Goal: Information Seeking & Learning: Learn about a topic

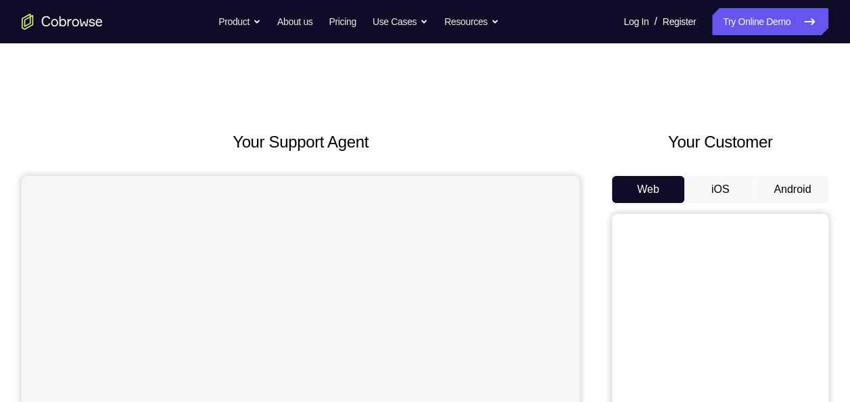
click at [782, 181] on button "Android" at bounding box center [792, 189] width 72 height 27
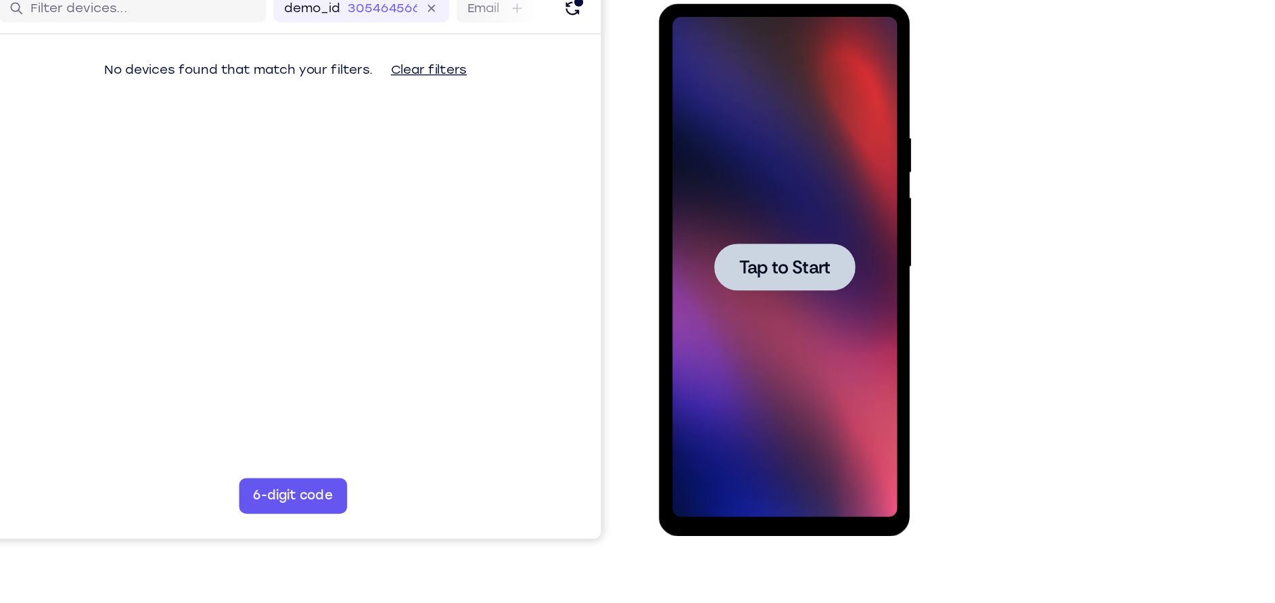
scroll to position [164, 0]
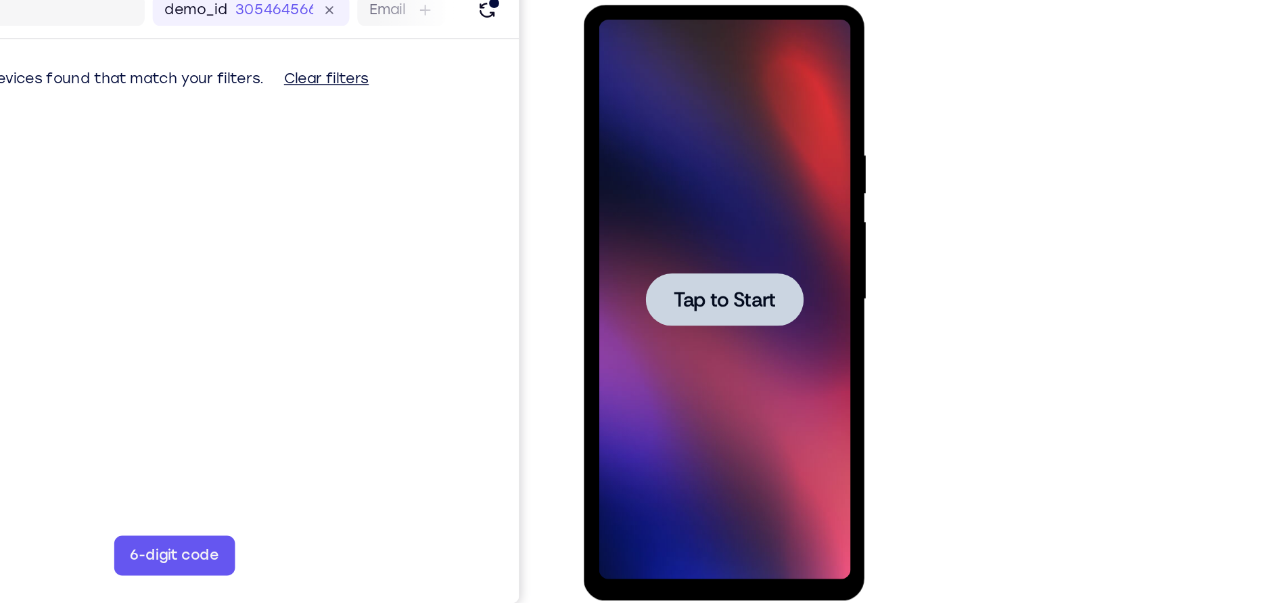
click at [722, 161] on div at bounding box center [679, 204] width 170 height 379
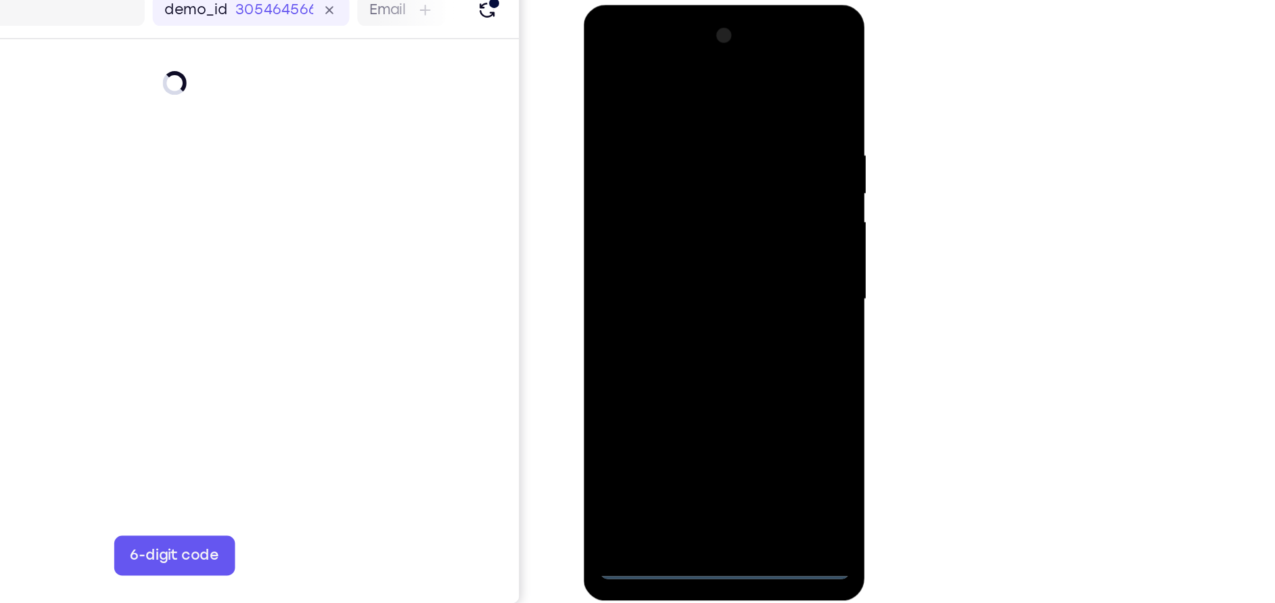
click at [682, 385] on div at bounding box center [679, 204] width 170 height 379
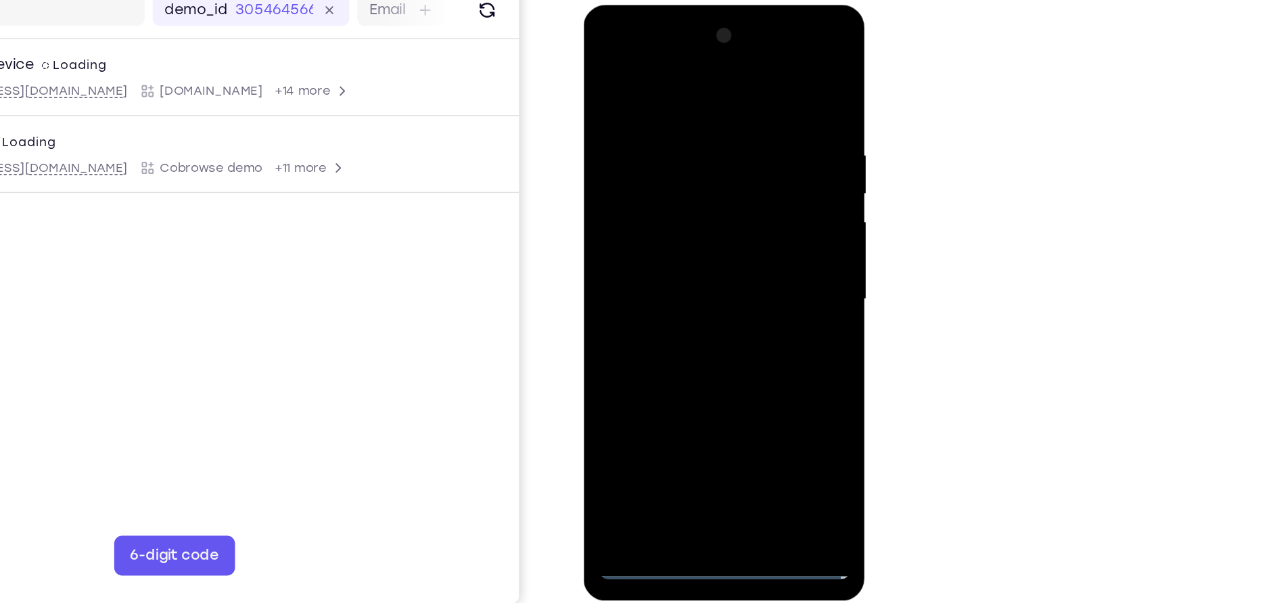
click at [738, 325] on div at bounding box center [679, 204] width 170 height 379
click at [660, 65] on div at bounding box center [679, 204] width 170 height 379
click at [739, 200] on div at bounding box center [679, 204] width 170 height 379
click at [666, 224] on div at bounding box center [679, 204] width 170 height 379
click at [664, 195] on div at bounding box center [679, 204] width 170 height 379
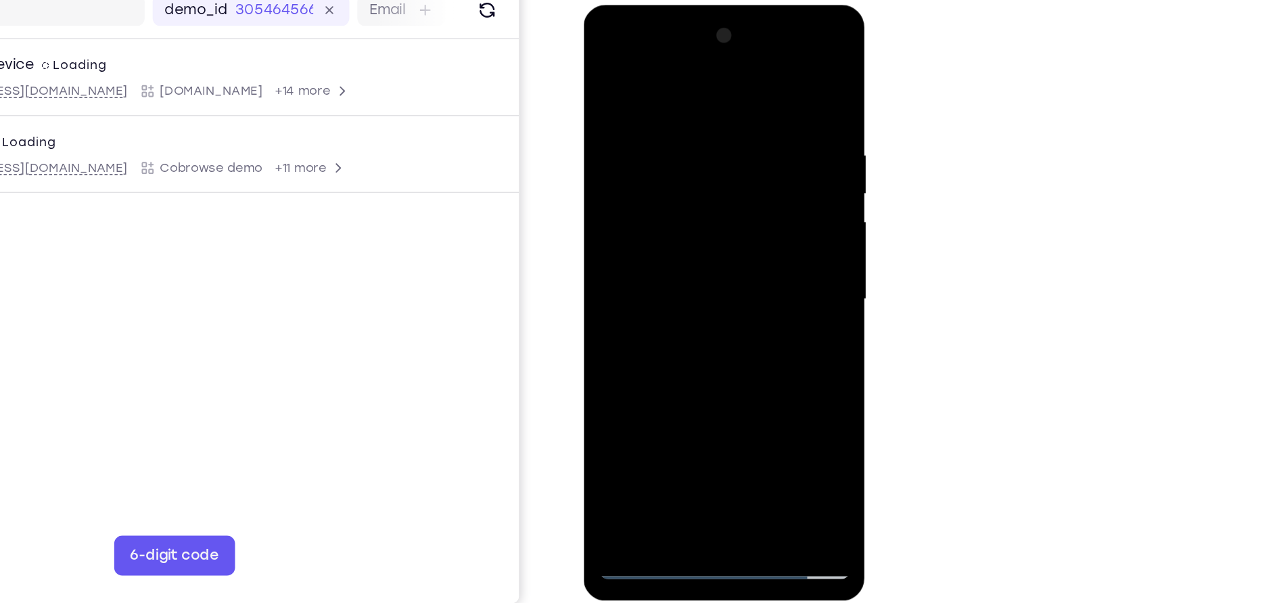
click at [675, 183] on div at bounding box center [679, 204] width 170 height 379
click at [683, 206] on div at bounding box center [679, 204] width 170 height 379
click at [682, 245] on div at bounding box center [679, 204] width 170 height 379
click at [690, 247] on div at bounding box center [679, 204] width 170 height 379
click at [732, 176] on div at bounding box center [679, 204] width 170 height 379
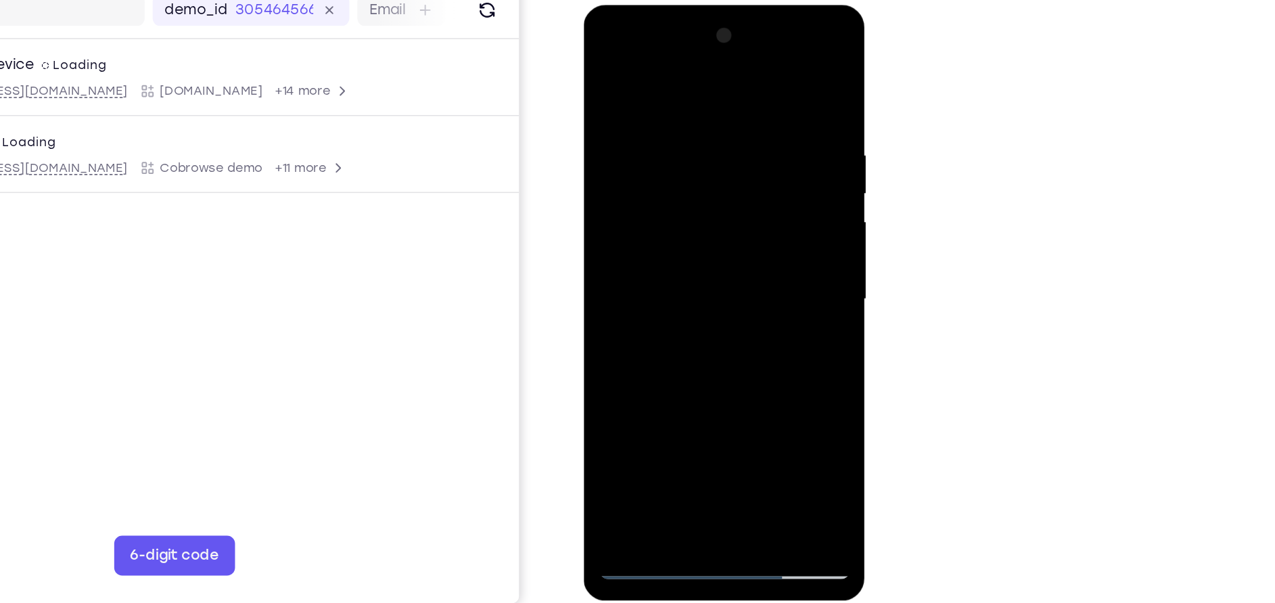
click at [714, 200] on div at bounding box center [679, 204] width 170 height 379
click at [631, 122] on div at bounding box center [679, 204] width 170 height 379
click at [659, 103] on div at bounding box center [679, 204] width 170 height 379
click at [699, 264] on div at bounding box center [679, 204] width 170 height 379
click at [658, 93] on div at bounding box center [679, 204] width 170 height 379
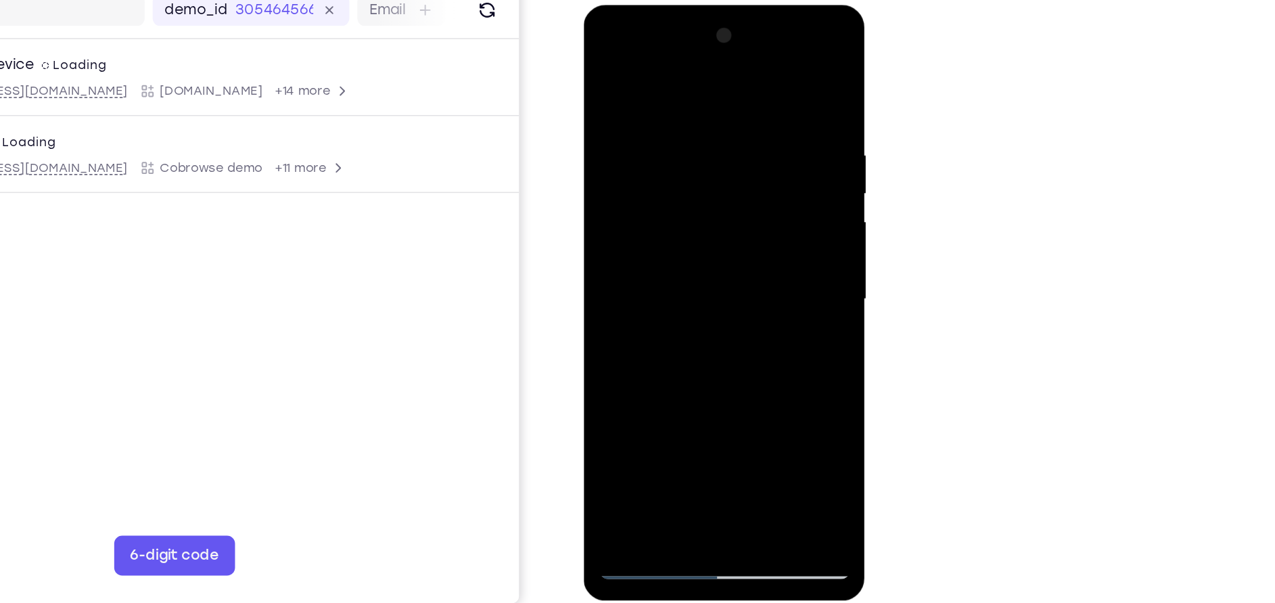
click at [746, 148] on div at bounding box center [679, 204] width 170 height 379
click at [750, 72] on div at bounding box center [679, 204] width 170 height 379
click at [631, 381] on div at bounding box center [679, 204] width 170 height 379
click at [630, 376] on div at bounding box center [679, 204] width 170 height 379
drag, startPoint x: 692, startPoint y: 118, endPoint x: 699, endPoint y: 301, distance: 182.7
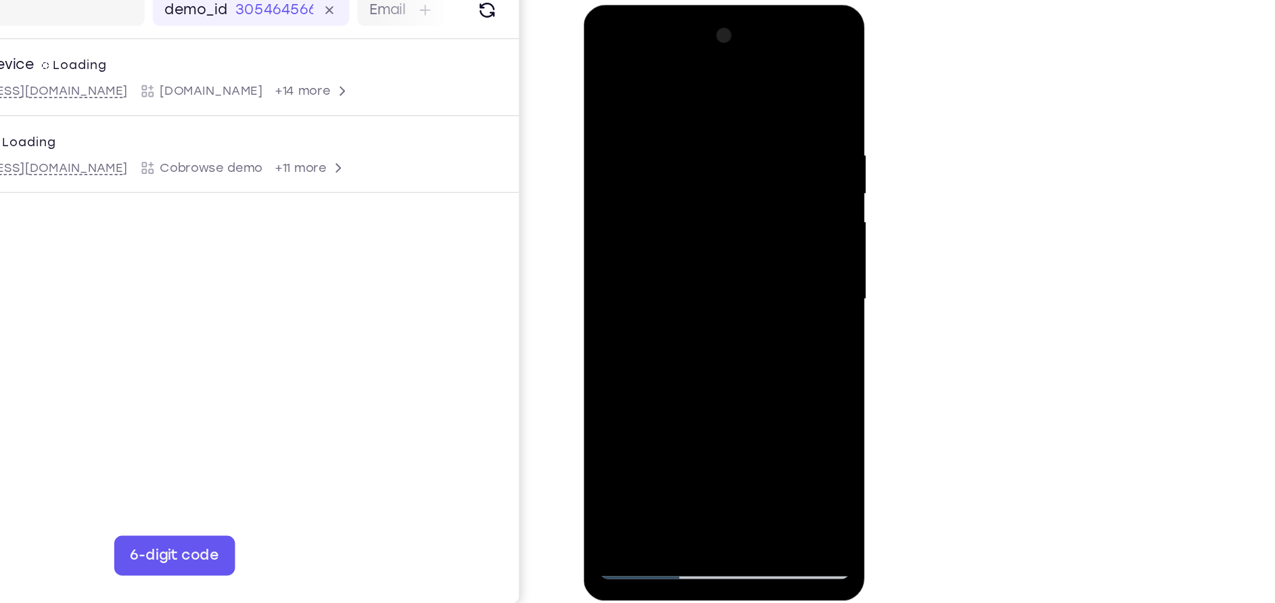
click at [699, 301] on div at bounding box center [679, 204] width 170 height 379
click at [745, 69] on div at bounding box center [679, 204] width 170 height 379
click at [748, 74] on div at bounding box center [679, 204] width 170 height 379
drag, startPoint x: 662, startPoint y: 118, endPoint x: 673, endPoint y: 364, distance: 247.1
click at [673, 364] on div at bounding box center [679, 204] width 170 height 379
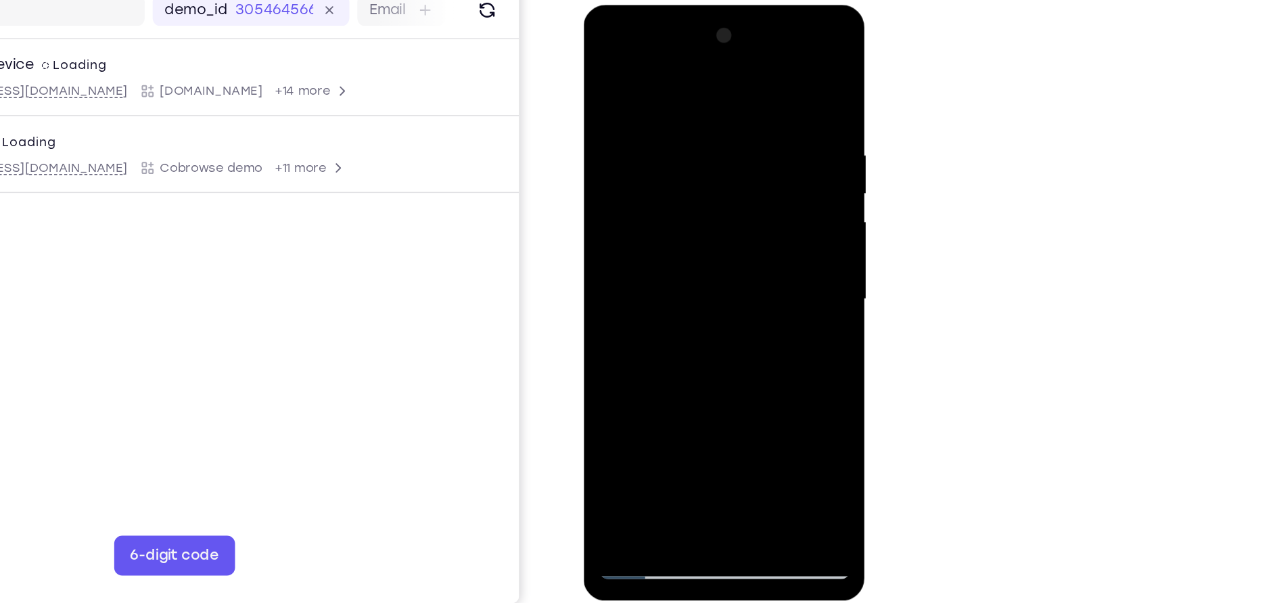
click at [745, 75] on div at bounding box center [679, 204] width 170 height 379
click at [680, 380] on div at bounding box center [679, 204] width 170 height 379
click at [672, 385] on div at bounding box center [679, 204] width 170 height 379
click at [749, 72] on div at bounding box center [679, 204] width 170 height 379
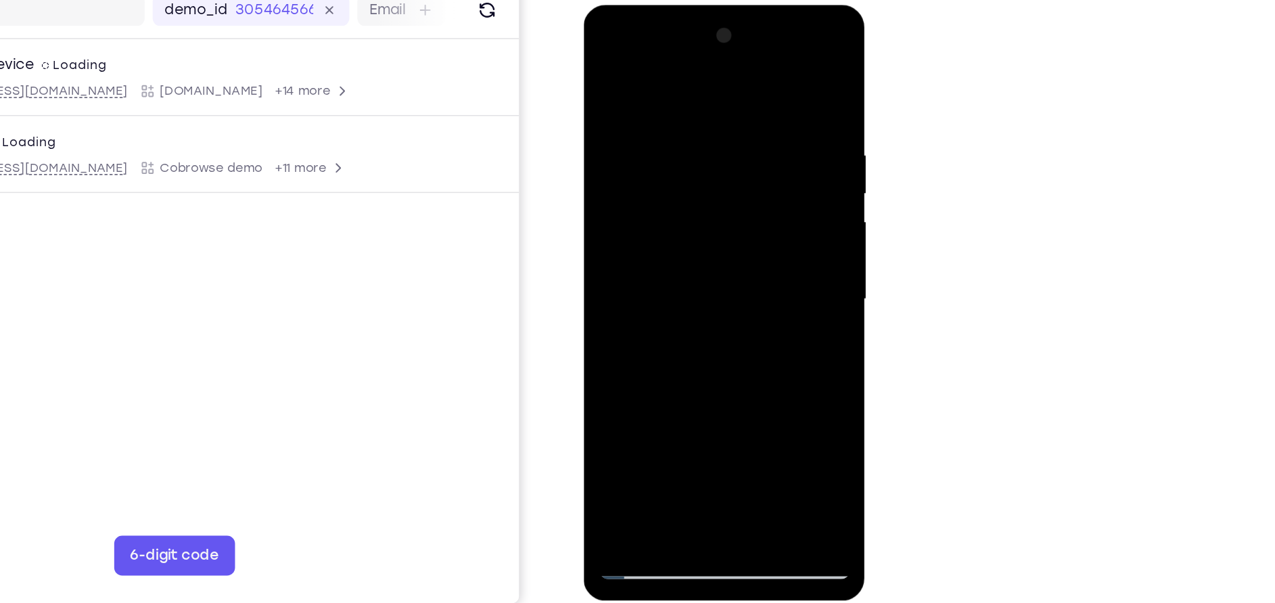
drag, startPoint x: 686, startPoint y: 99, endPoint x: 708, endPoint y: 425, distance: 327.3
click at [708, 401] on html "Online web based iOS Simulators and Android Emulators. Run iPhone, iPad, Mobile…" at bounding box center [680, 208] width 193 height 406
click at [749, 72] on div at bounding box center [679, 204] width 170 height 379
drag, startPoint x: 695, startPoint y: 110, endPoint x: 726, endPoint y: 307, distance: 199.8
click at [726, 307] on div at bounding box center [679, 204] width 170 height 379
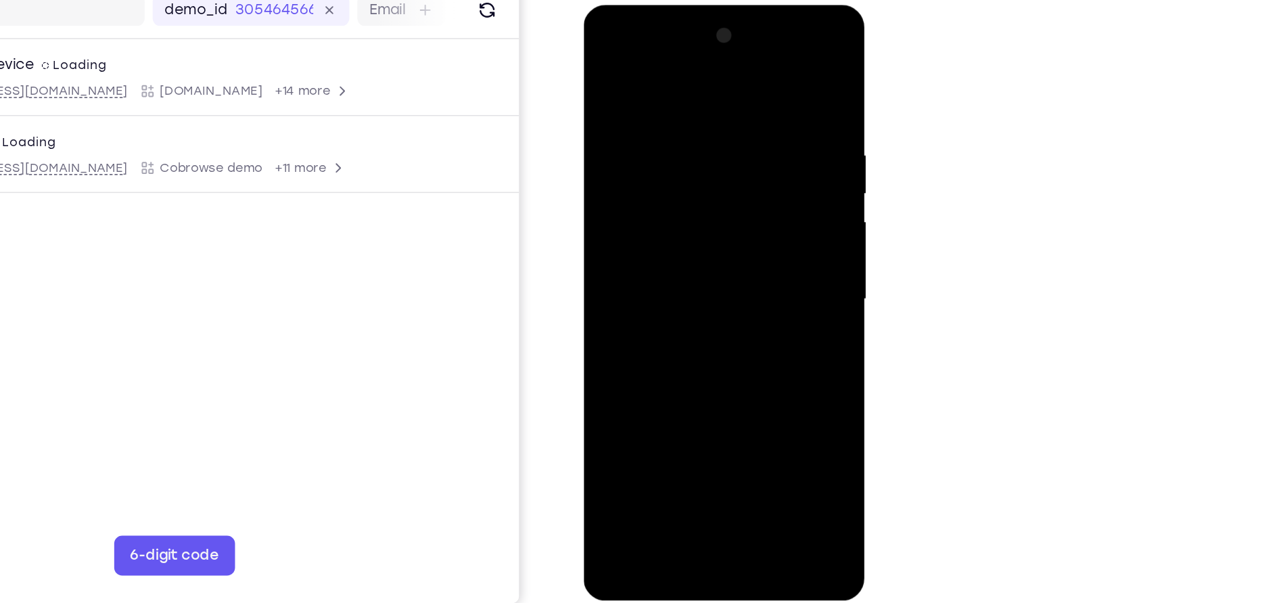
click at [749, 72] on div at bounding box center [679, 204] width 170 height 379
drag, startPoint x: 749, startPoint y: 72, endPoint x: 675, endPoint y: 266, distance: 208.2
click at [675, 266] on div at bounding box center [679, 204] width 170 height 379
click at [680, 139] on div at bounding box center [679, 204] width 170 height 379
click at [676, 145] on div at bounding box center [679, 204] width 170 height 379
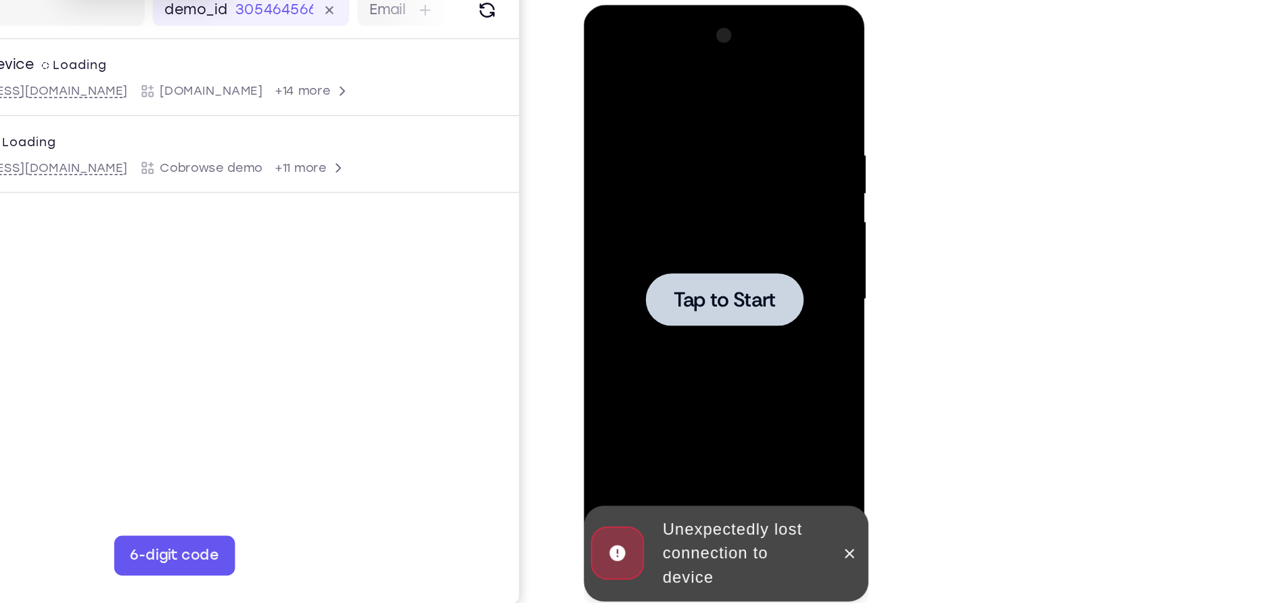
click at [706, 190] on div at bounding box center [678, 204] width 107 height 36
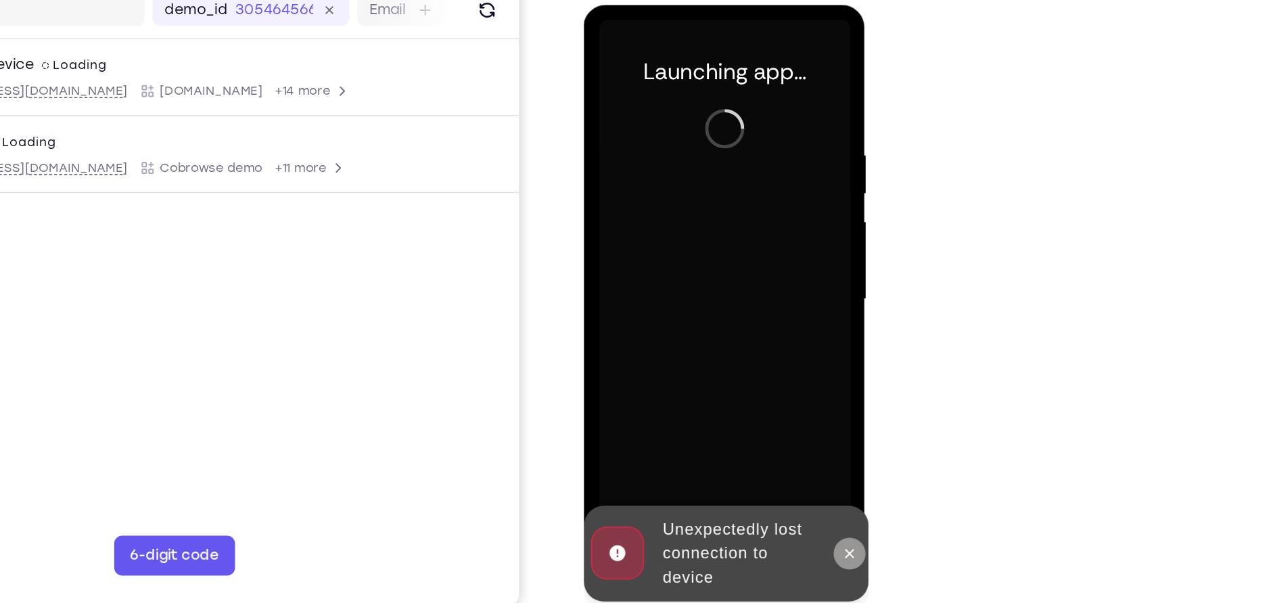
click at [763, 380] on icon at bounding box center [763, 376] width 11 height 11
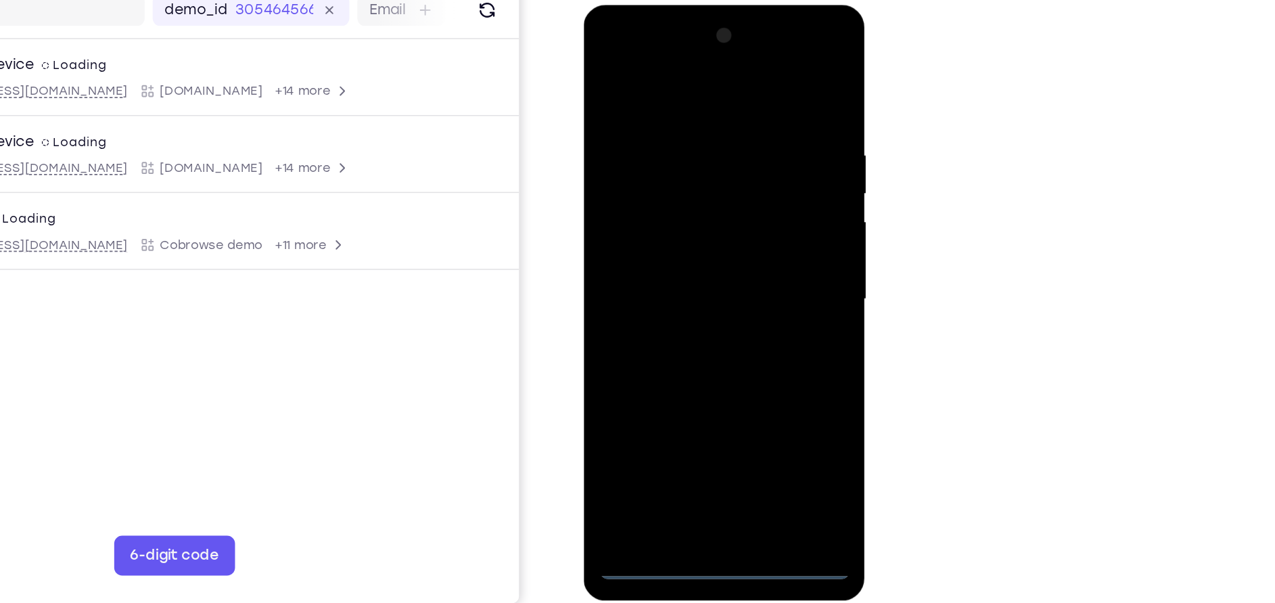
click at [677, 382] on div at bounding box center [679, 204] width 170 height 379
click at [732, 328] on div at bounding box center [679, 204] width 170 height 379
click at [694, 74] on div at bounding box center [679, 204] width 170 height 379
click at [726, 202] on div at bounding box center [679, 204] width 170 height 379
click at [671, 228] on div at bounding box center [679, 204] width 170 height 379
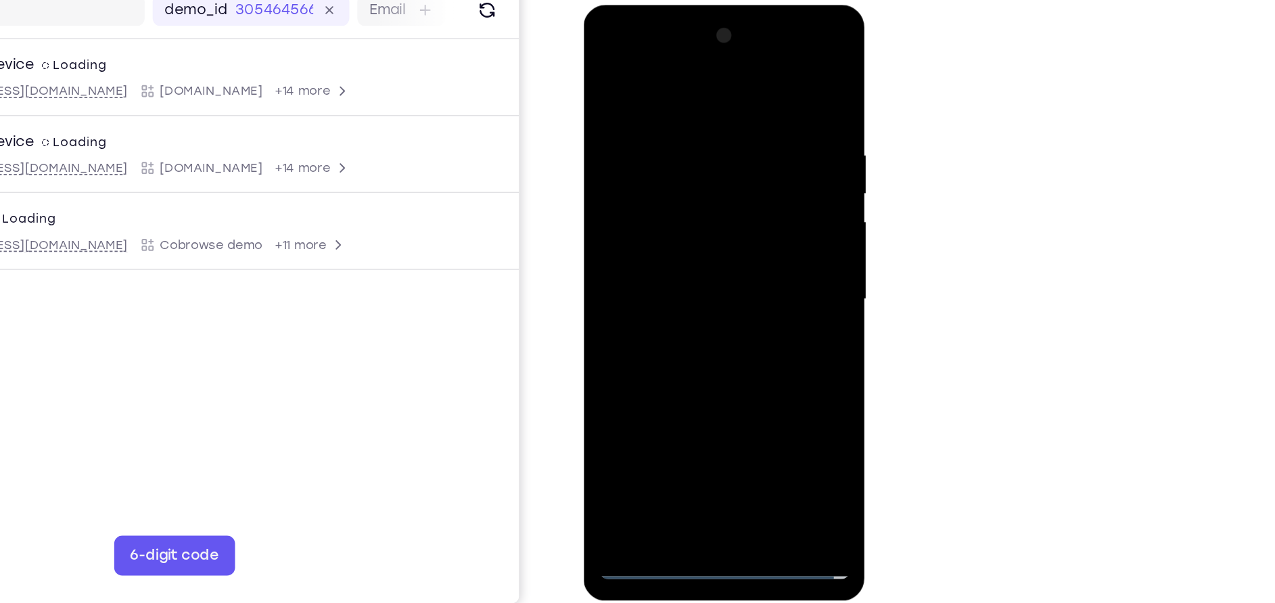
click at [685, 188] on div at bounding box center [679, 204] width 170 height 379
click at [672, 181] on div at bounding box center [679, 204] width 170 height 379
click at [668, 202] on div at bounding box center [679, 204] width 170 height 379
click at [678, 246] on div at bounding box center [679, 204] width 170 height 379
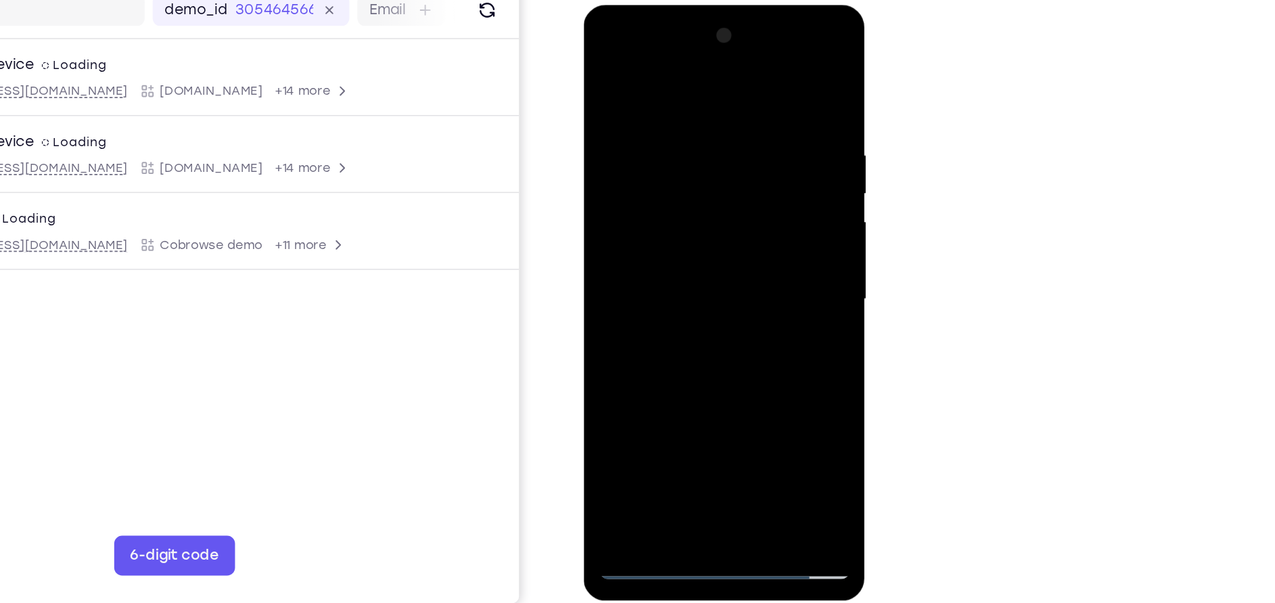
click at [678, 246] on div at bounding box center [679, 204] width 170 height 379
click at [674, 265] on div at bounding box center [679, 204] width 170 height 379
click at [705, 364] on div at bounding box center [679, 204] width 170 height 379
click at [652, 275] on div at bounding box center [679, 204] width 170 height 379
click at [636, 379] on div at bounding box center [679, 204] width 170 height 379
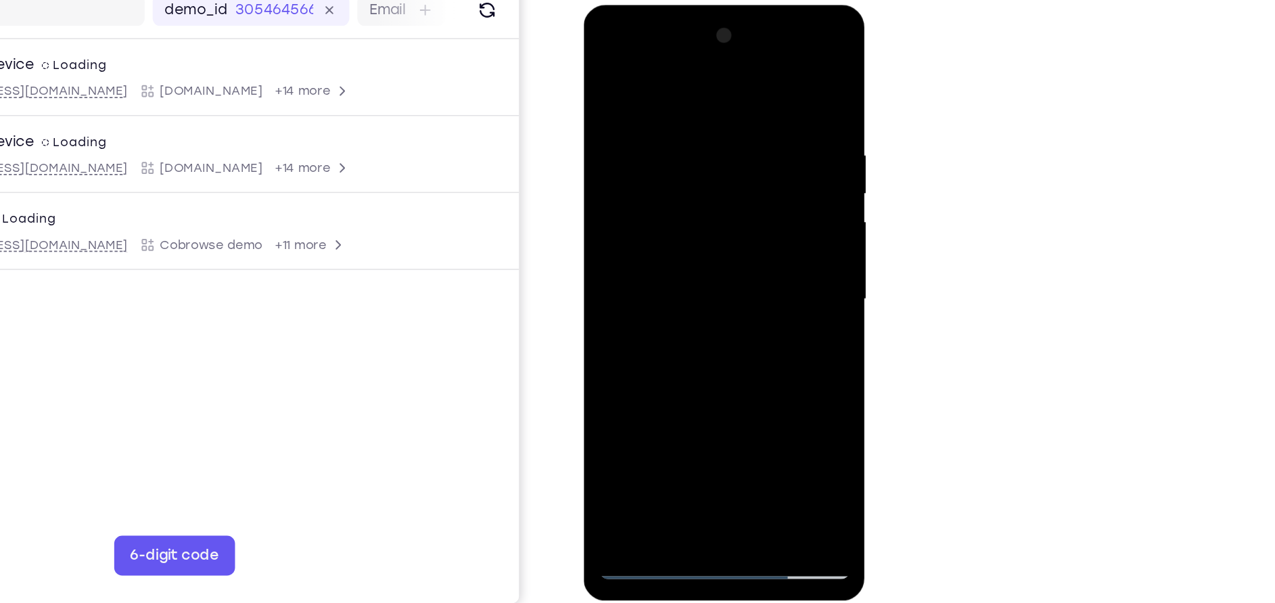
click at [749, 172] on div at bounding box center [679, 204] width 170 height 379
click at [607, 64] on div at bounding box center [679, 204] width 170 height 379
click at [752, 67] on div at bounding box center [679, 204] width 170 height 379
click at [611, 122] on div at bounding box center [679, 204] width 170 height 379
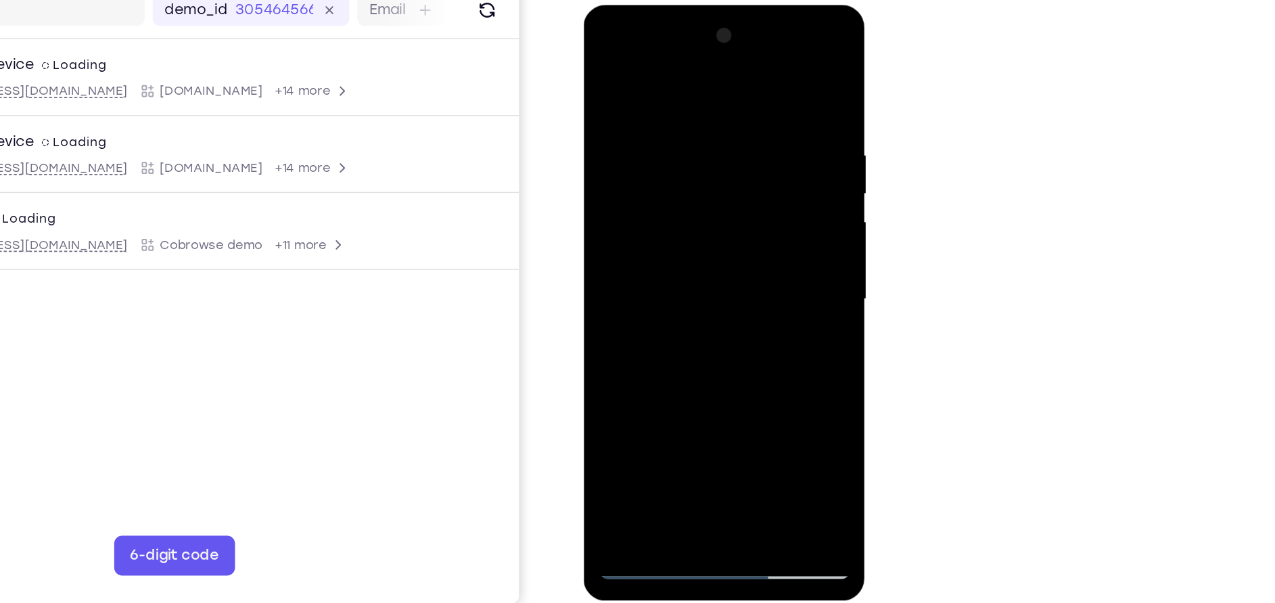
click at [707, 89] on div at bounding box center [679, 204] width 170 height 379
click at [676, 237] on div at bounding box center [679, 204] width 170 height 379
click at [646, 356] on div at bounding box center [679, 204] width 170 height 379
click at [605, 135] on div at bounding box center [679, 204] width 170 height 379
click at [606, 66] on div at bounding box center [679, 204] width 170 height 379
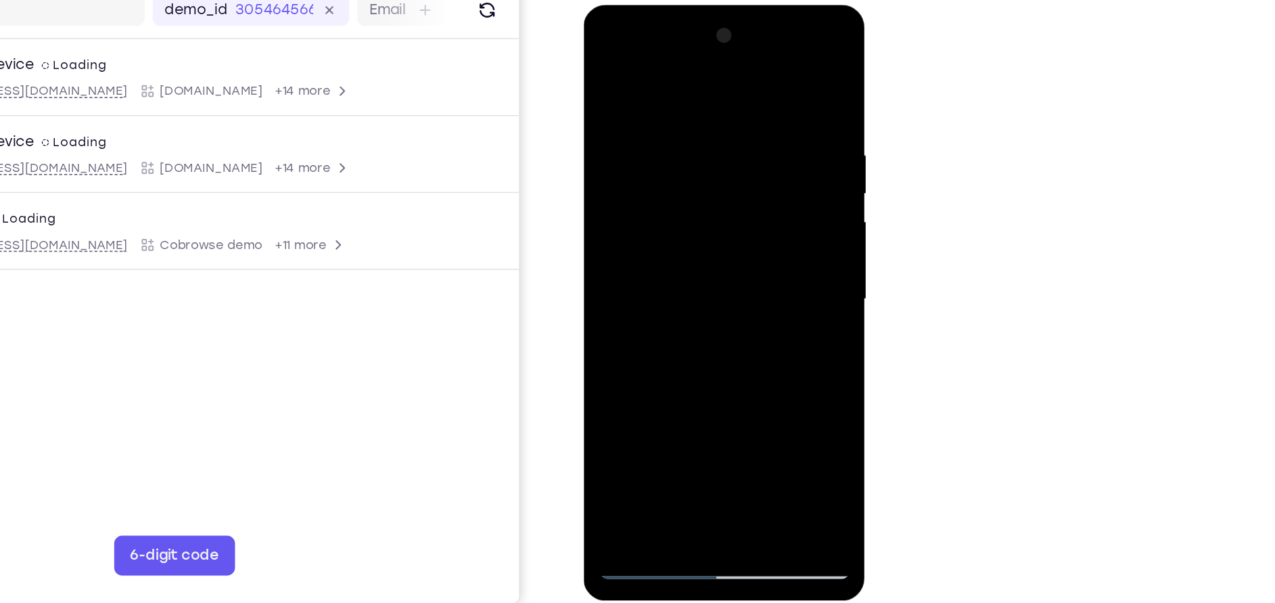
click at [603, 68] on div at bounding box center [679, 204] width 170 height 379
click at [605, 68] on div at bounding box center [679, 204] width 170 height 379
click at [753, 67] on div at bounding box center [679, 204] width 170 height 379
click at [613, 123] on div at bounding box center [679, 204] width 170 height 379
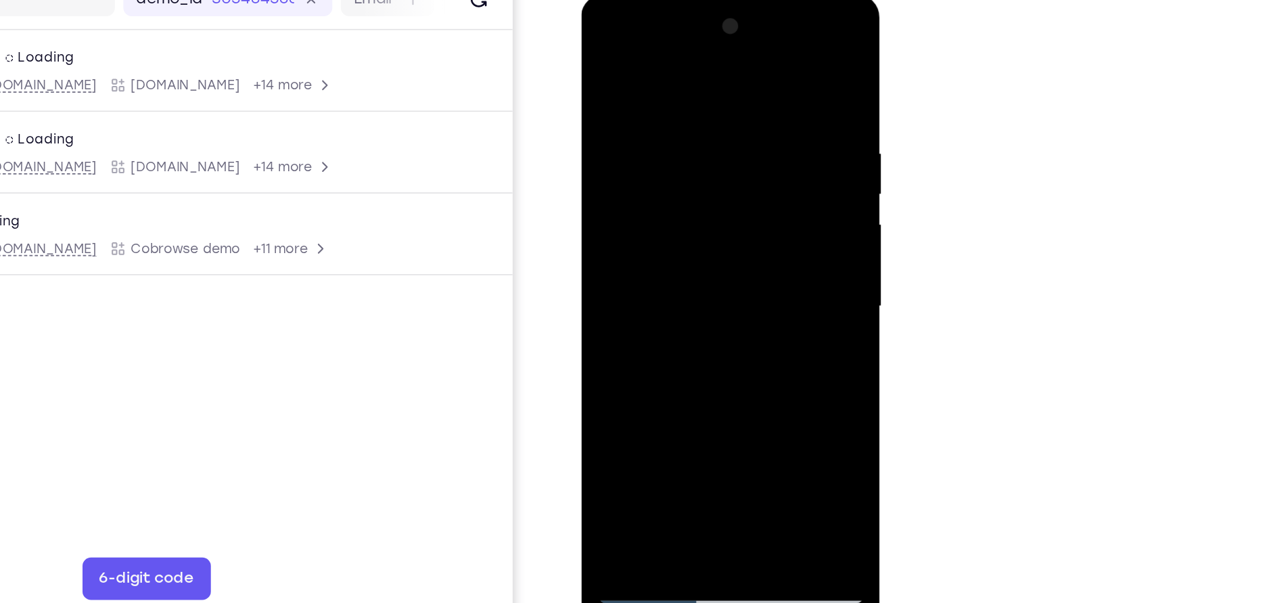
click at [603, 53] on div at bounding box center [676, 193] width 170 height 379
click at [738, 354] on div at bounding box center [676, 193] width 170 height 379
click at [733, 110] on div at bounding box center [676, 193] width 170 height 379
click at [678, 147] on div at bounding box center [676, 193] width 170 height 379
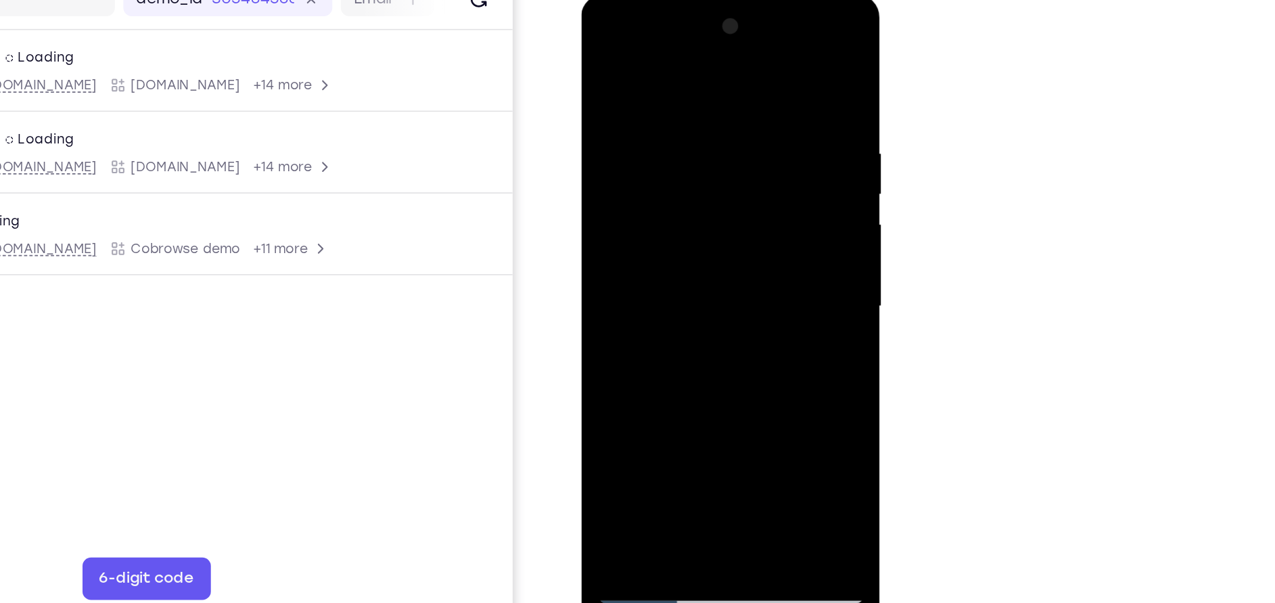
click at [678, 147] on div at bounding box center [676, 193] width 170 height 379
click at [607, 57] on div at bounding box center [676, 193] width 170 height 379
click at [739, 350] on div at bounding box center [676, 193] width 170 height 379
drag, startPoint x: 707, startPoint y: 252, endPoint x: 710, endPoint y: 138, distance: 114.3
click at [710, 138] on div at bounding box center [676, 193] width 170 height 379
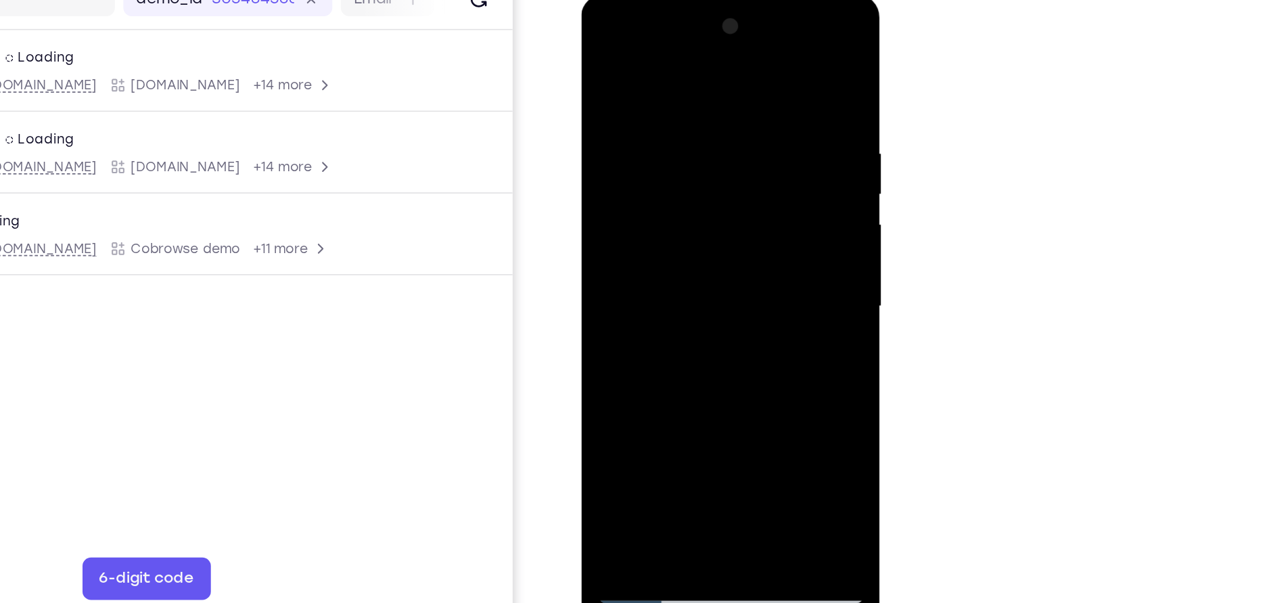
drag, startPoint x: 709, startPoint y: 279, endPoint x: 686, endPoint y: 101, distance: 178.7
click at [686, 101] on div at bounding box center [676, 193] width 170 height 379
drag, startPoint x: 672, startPoint y: 300, endPoint x: 697, endPoint y: 169, distance: 133.4
click at [697, 169] on div at bounding box center [676, 193] width 170 height 379
drag, startPoint x: 715, startPoint y: 277, endPoint x: 732, endPoint y: 176, distance: 102.3
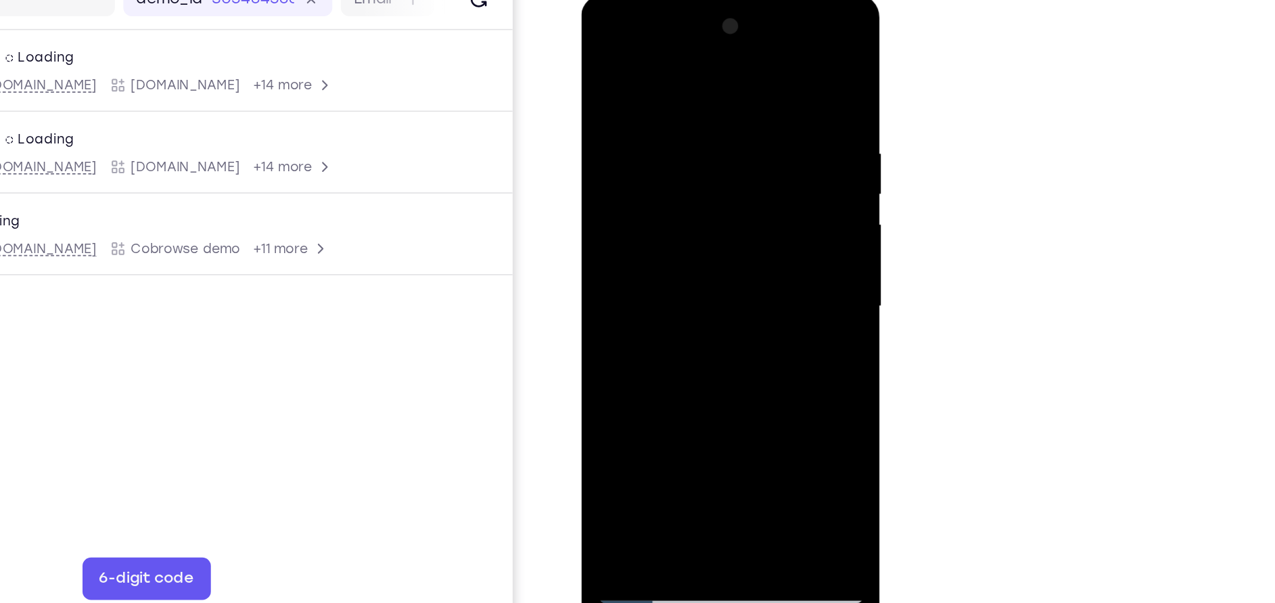
click at [732, 176] on div at bounding box center [676, 193] width 170 height 379
drag, startPoint x: 723, startPoint y: 185, endPoint x: 737, endPoint y: 284, distance: 100.4
click at [737, 284] on div at bounding box center [676, 193] width 170 height 379
click at [613, 353] on div at bounding box center [676, 193] width 170 height 379
click at [608, 356] on div at bounding box center [676, 193] width 170 height 379
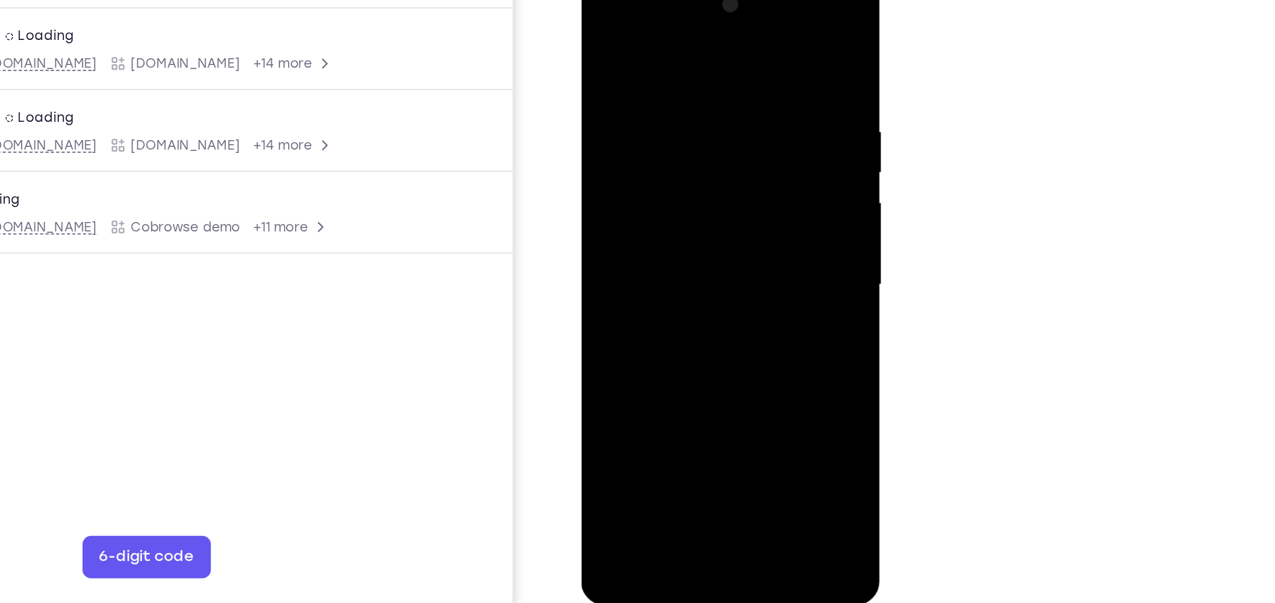
click at [607, 327] on div at bounding box center [676, 172] width 170 height 379
click at [611, 329] on div at bounding box center [676, 172] width 170 height 379
